Goal: Task Accomplishment & Management: Complete application form

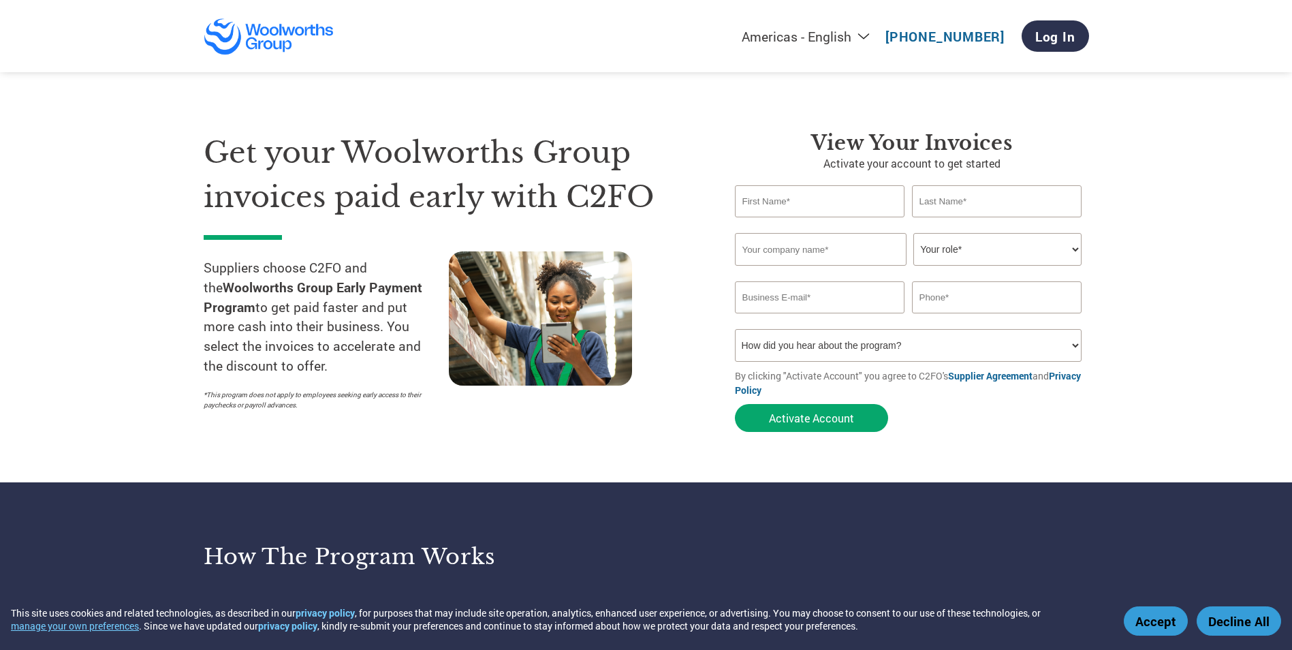
type input "[PERSON_NAME][EMAIL_ADDRESS][DOMAIN_NAME]"
type input "0287597300"
click at [788, 202] on input "text" at bounding box center [820, 201] width 170 height 32
type input "[PERSON_NAME]"
type input "DEEP"
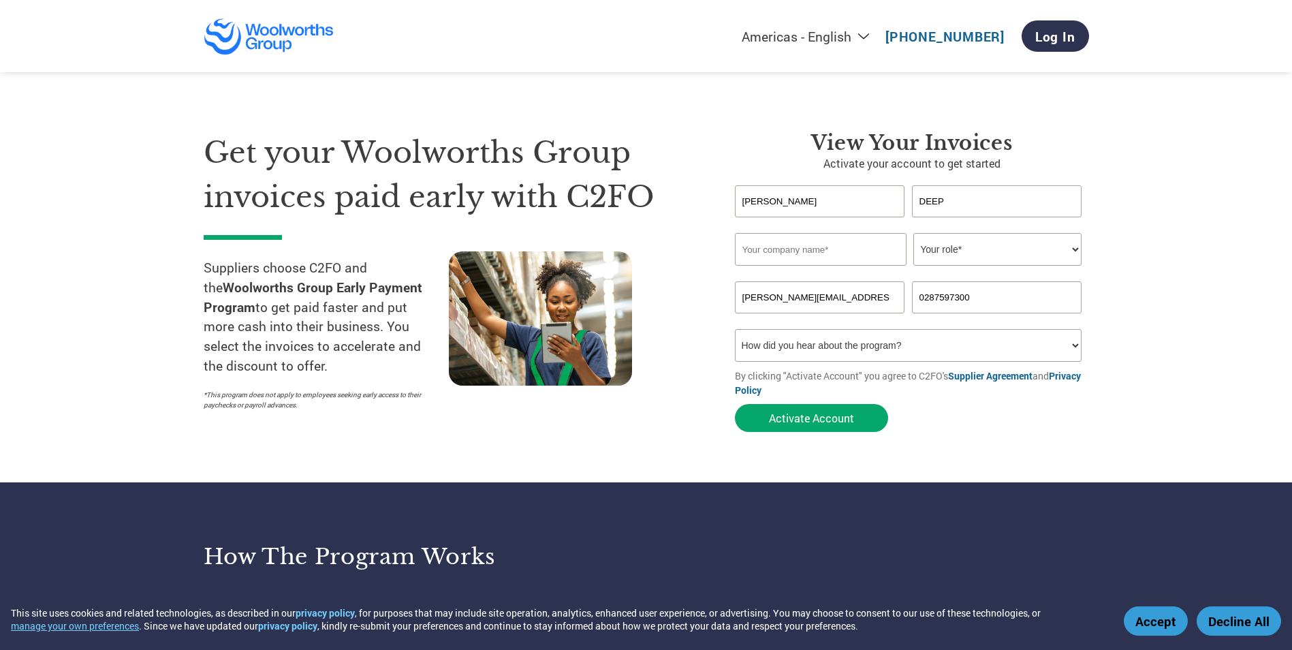
type input "AUSTRALIAN THERAPEUTIC SUPPLIES PTY LTD"
click at [971, 248] on select "Your role* CFO Controller Credit Manager Finance Director Treasurer CEO Preside…" at bounding box center [998, 249] width 168 height 33
select select "ACCOUNTING"
click at [914, 233] on select "Your role* CFO Controller Credit Manager Finance Director Treasurer CEO Preside…" at bounding box center [998, 249] width 168 height 33
click at [776, 296] on input "[PERSON_NAME][EMAIL_ADDRESS][DOMAIN_NAME]" at bounding box center [820, 297] width 170 height 32
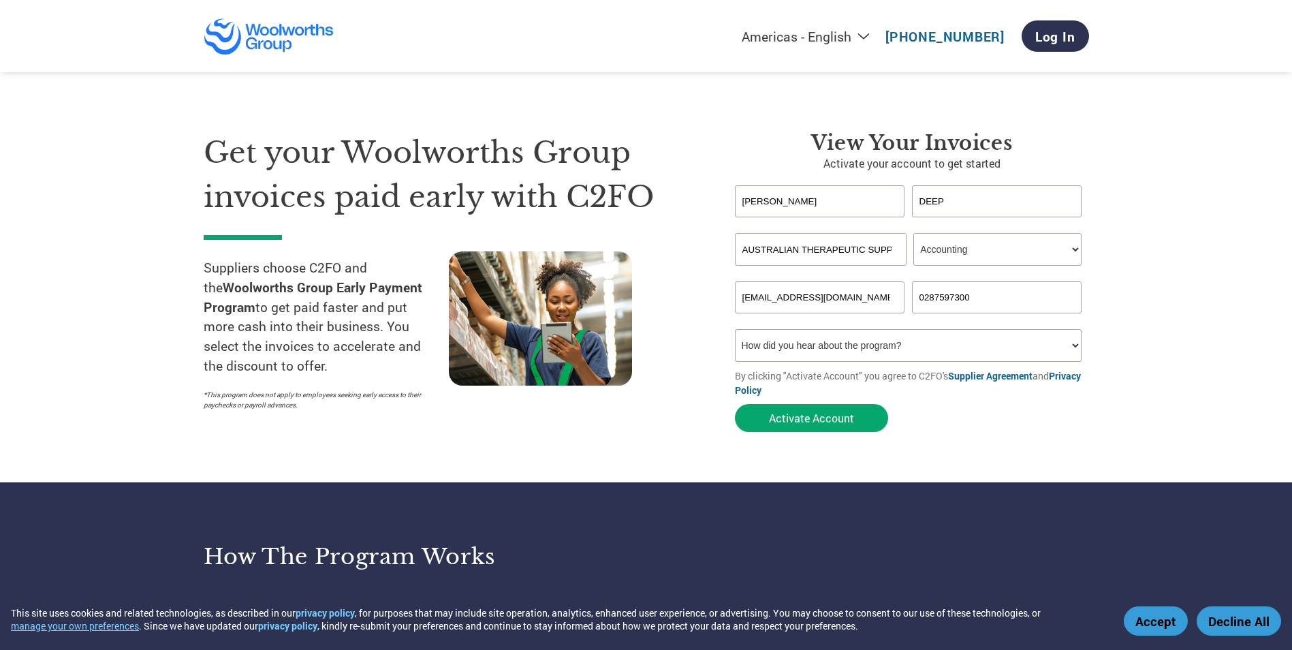
type input "[EMAIL_ADDRESS][DOMAIN_NAME]"
click at [1078, 339] on select "How did you hear about the program? Received a letter Email Social Media Online…" at bounding box center [908, 345] width 347 height 33
select select "Email"
click at [735, 329] on select "How did you hear about the program? Received a letter Email Social Media Online…" at bounding box center [908, 345] width 347 height 33
click at [824, 418] on button "Activate Account" at bounding box center [811, 418] width 153 height 28
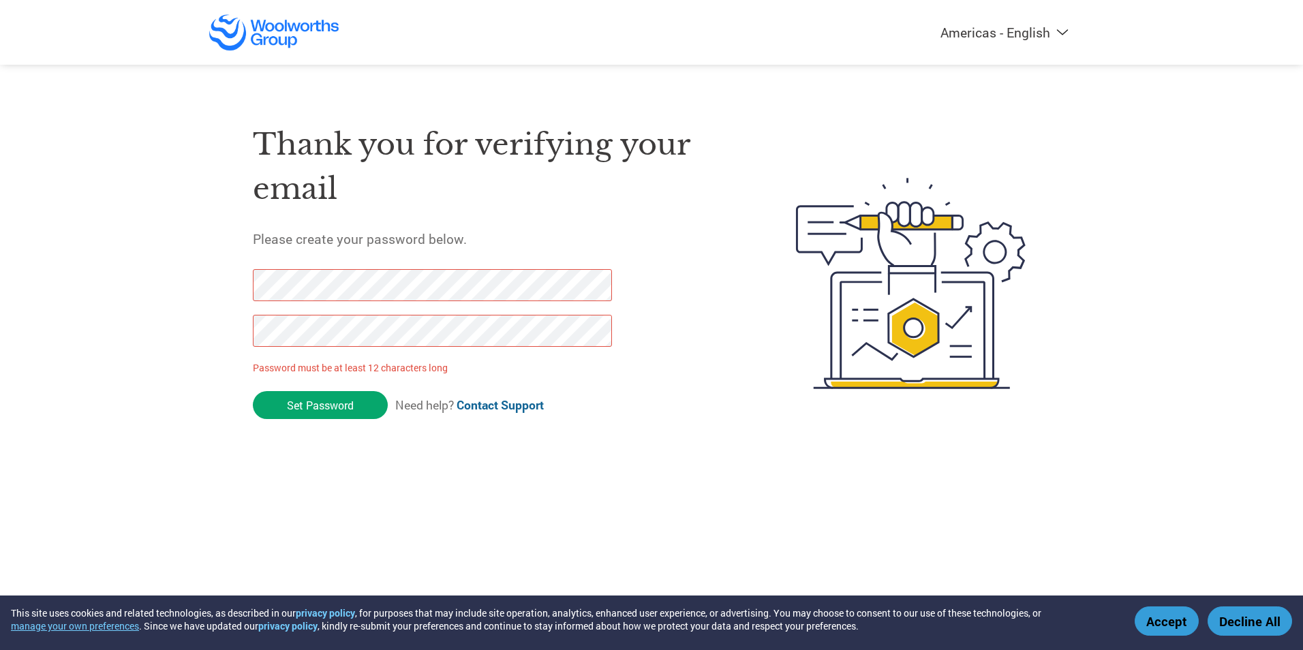
drag, startPoint x: 350, startPoint y: 403, endPoint x: 207, endPoint y: 274, distance: 192.5
click at [207, 274] on div "Americas - English Américas - Español [GEOGRAPHIC_DATA] - Português Amériques -…" at bounding box center [651, 229] width 1303 height 458
click at [334, 406] on input "Set Password" at bounding box center [320, 405] width 135 height 28
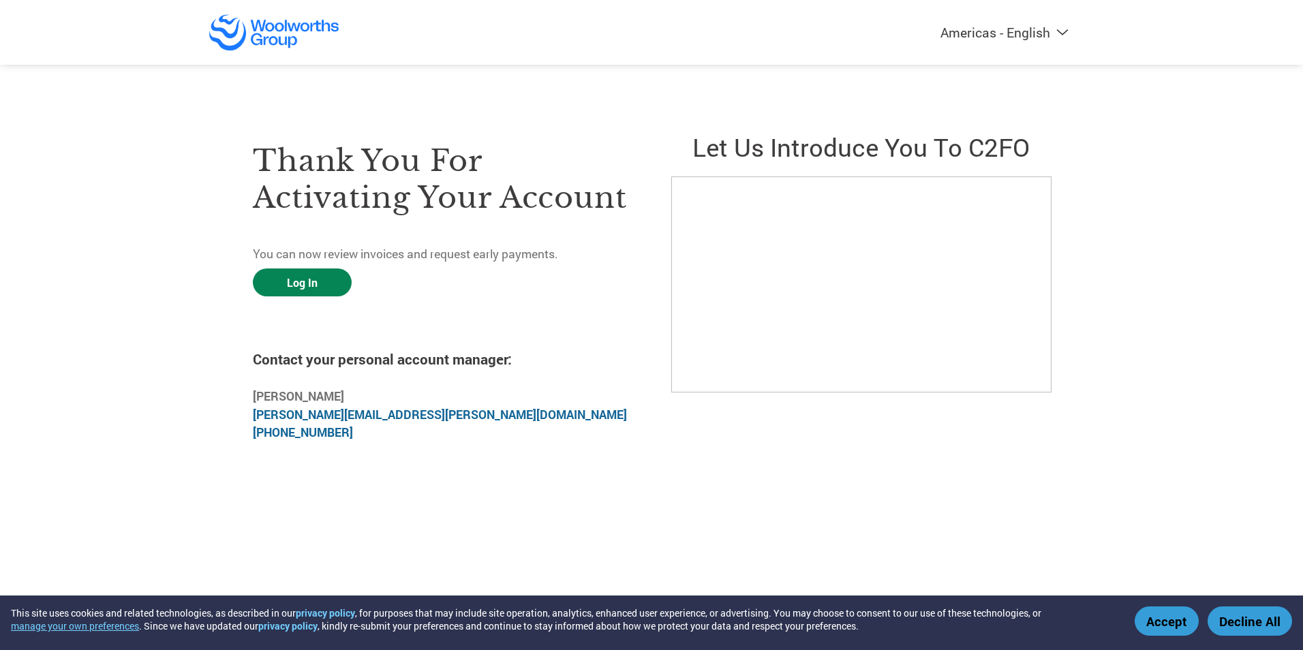
click at [332, 276] on link "Log In" at bounding box center [302, 282] width 99 height 28
